Goal: Find contact information

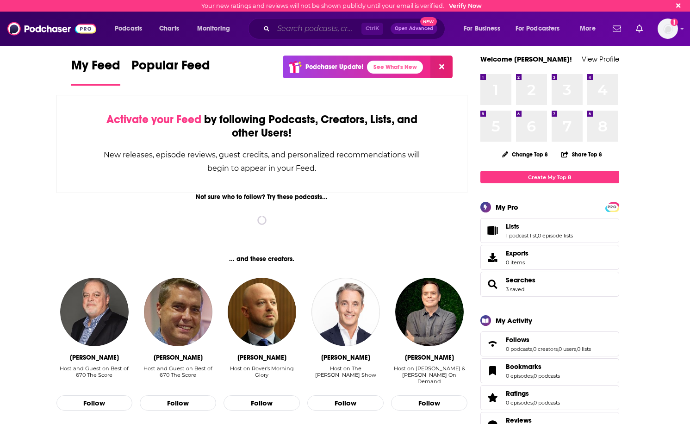
click at [296, 31] on input "Search podcasts, credits, & more..." at bounding box center [318, 28] width 88 height 15
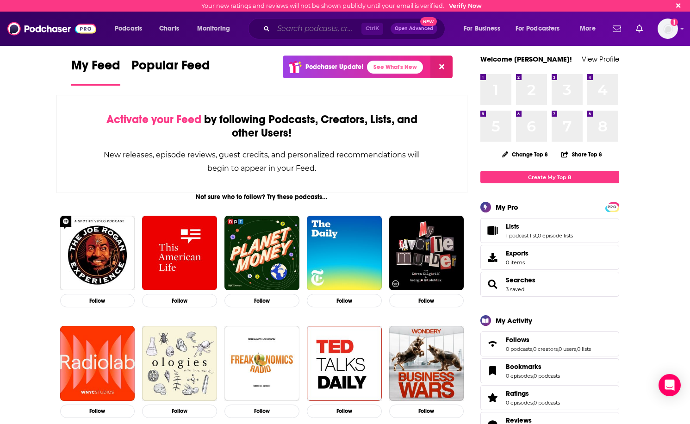
drag, startPoint x: 312, startPoint y: 26, endPoint x: 312, endPoint y: 33, distance: 7.4
click at [312, 27] on input "Search podcasts, credits, & more..." at bounding box center [318, 28] width 88 height 15
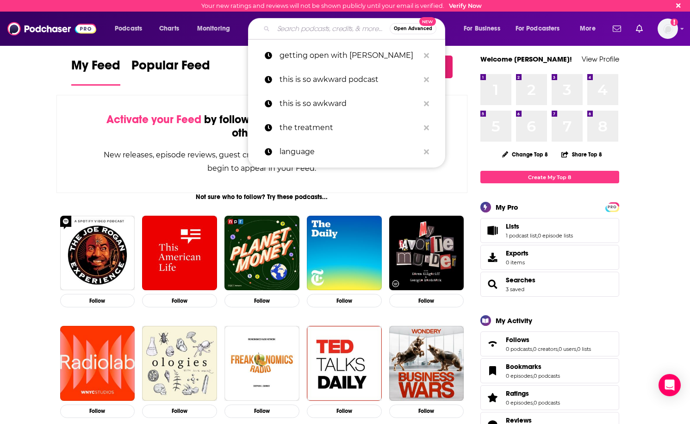
paste input "Ologies with [PERSON_NAME]"
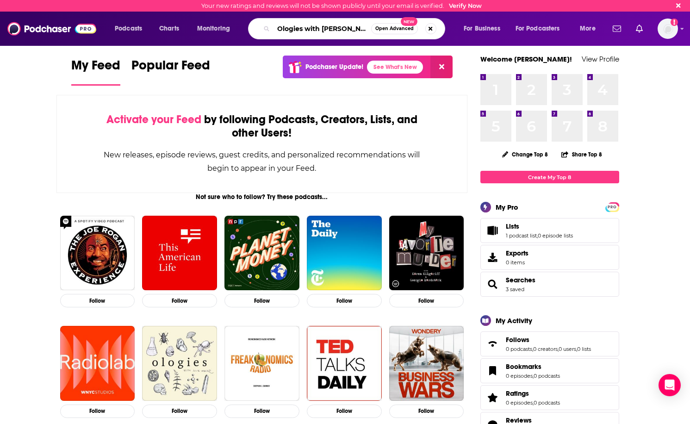
type input "Ologies with [PERSON_NAME]"
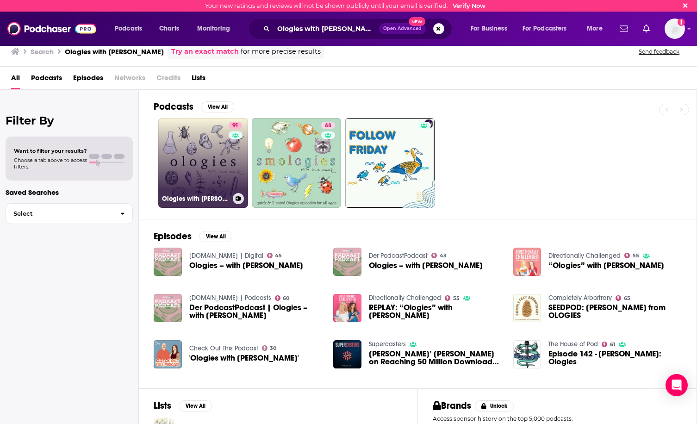
click at [216, 163] on link "91 Ologies with [PERSON_NAME]" at bounding box center [203, 163] width 90 height 90
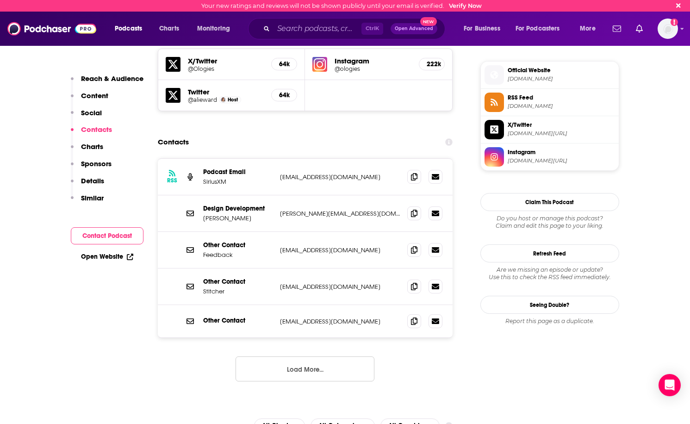
scroll to position [815, 0]
click at [337, 173] on p "[EMAIL_ADDRESS][DOMAIN_NAME]" at bounding box center [340, 177] width 120 height 8
click at [415, 172] on icon at bounding box center [414, 175] width 6 height 7
click at [290, 209] on p "[PERSON_NAME][EMAIL_ADDRESS][DOMAIN_NAME]" at bounding box center [340, 213] width 120 height 8
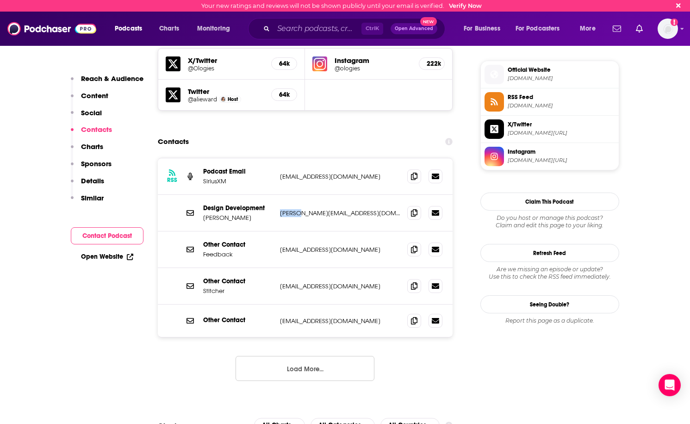
drag, startPoint x: 290, startPoint y: 173, endPoint x: 284, endPoint y: 176, distance: 6.8
click at [284, 209] on p "[PERSON_NAME][EMAIL_ADDRESS][DOMAIN_NAME]" at bounding box center [340, 213] width 120 height 8
drag, startPoint x: 280, startPoint y: 176, endPoint x: 338, endPoint y: 177, distance: 57.9
click at [338, 209] on p "[PERSON_NAME][EMAIL_ADDRESS][DOMAIN_NAME]" at bounding box center [340, 213] width 120 height 8
copy p "[PERSON_NAME][EMAIL_ADDRESS][DOMAIN_NAME]"
